Goal: Complete application form

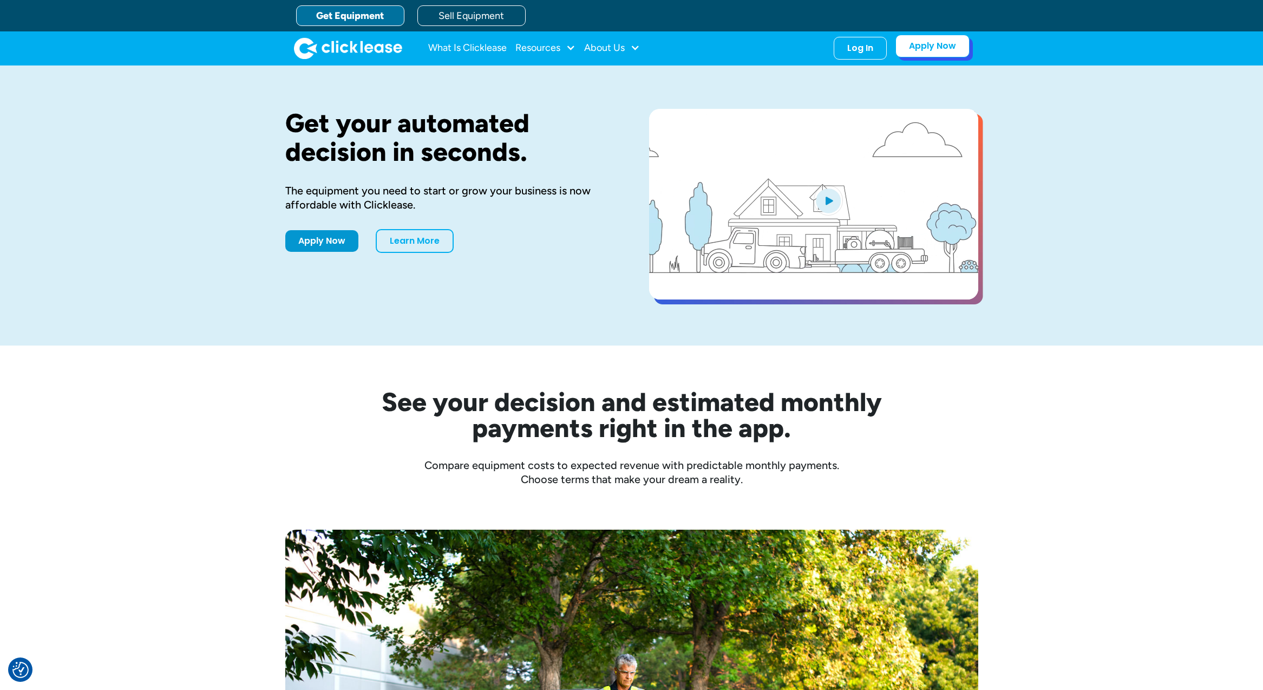
click at [946, 50] on link "Apply Now" at bounding box center [932, 46] width 74 height 23
